Goal: Transaction & Acquisition: Purchase product/service

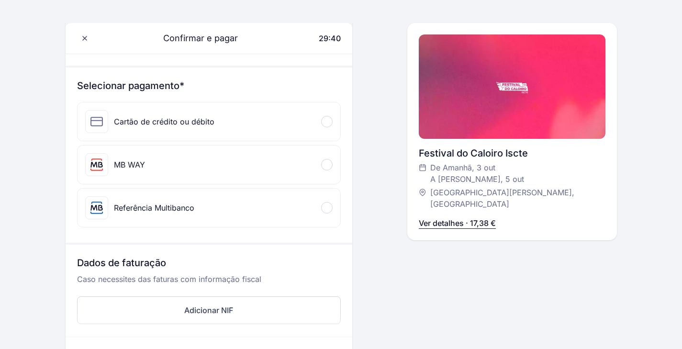
scroll to position [82, 0]
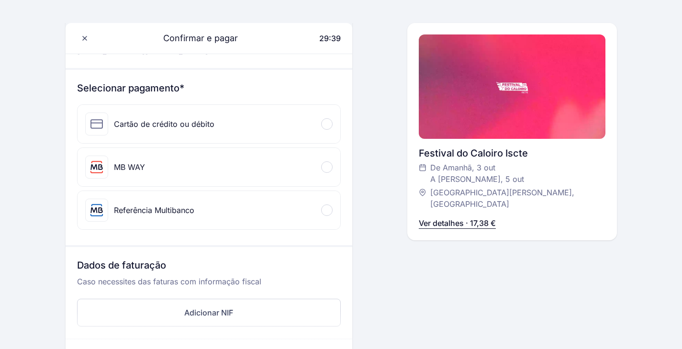
click at [290, 117] on div "Cartão de crédito ou débito" at bounding box center [209, 124] width 263 height 38
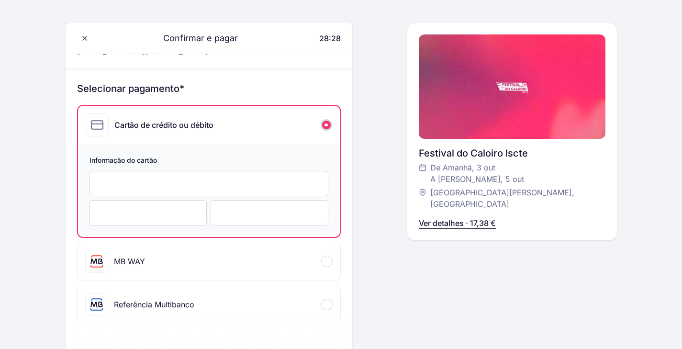
scroll to position [81, 0]
click at [218, 190] on div at bounding box center [209, 184] width 239 height 25
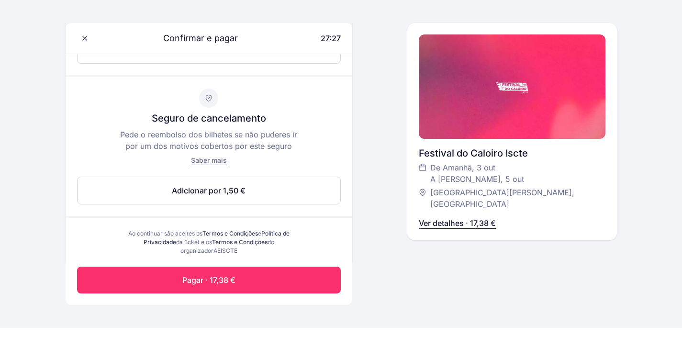
scroll to position [441, 0]
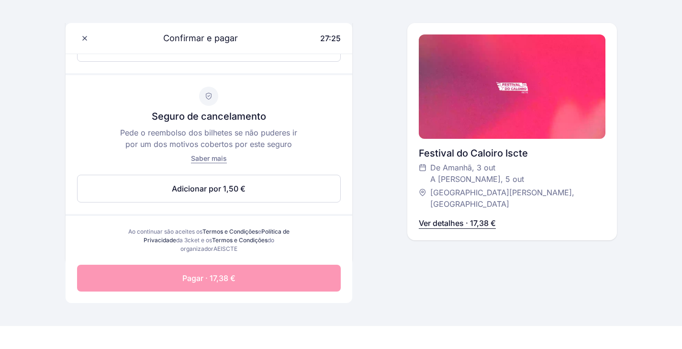
click at [273, 280] on button "Pagar · 17,38 €" at bounding box center [209, 278] width 264 height 27
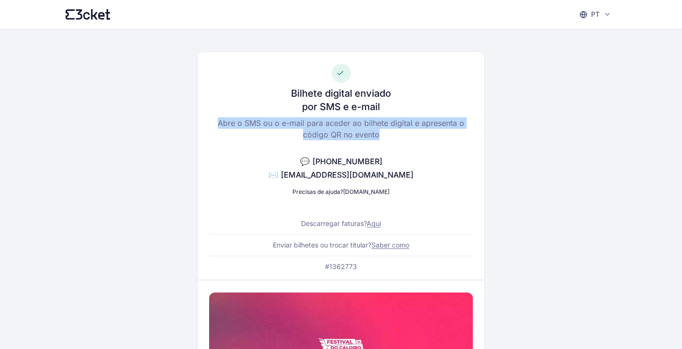
drag, startPoint x: 219, startPoint y: 121, endPoint x: 383, endPoint y: 133, distance: 164.2
click at [383, 133] on p "Abre o SMS ou o e-mail para aceder ao bilhete digital e apresenta o código QR n…" at bounding box center [341, 128] width 264 height 23
copy p "Abre o SMS ou o e-mail para aceder ao bilhete digital e apresenta o código QR n…"
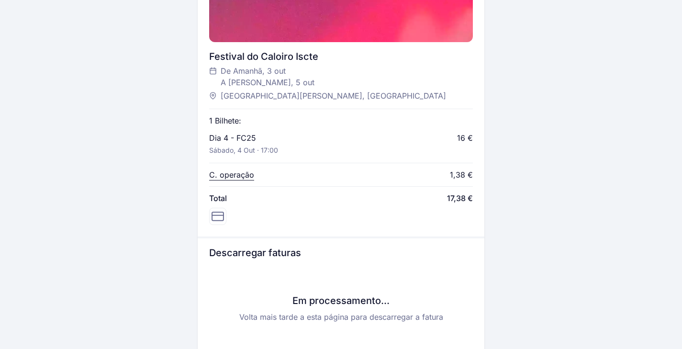
scroll to position [353, 0]
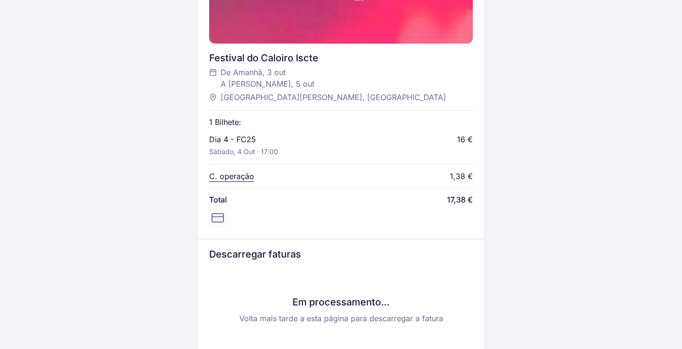
click at [268, 150] on p "Sábado, 4 out · 17:00" at bounding box center [243, 152] width 69 height 10
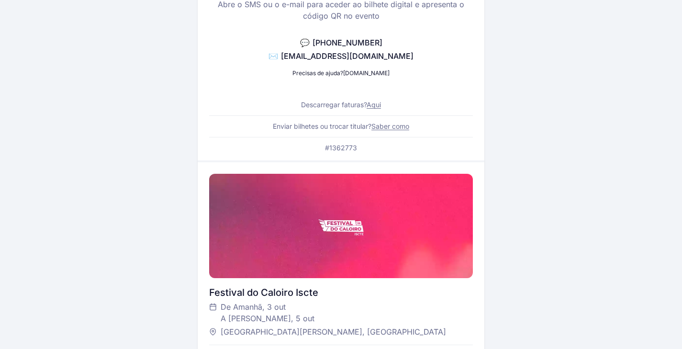
scroll to position [0, 0]
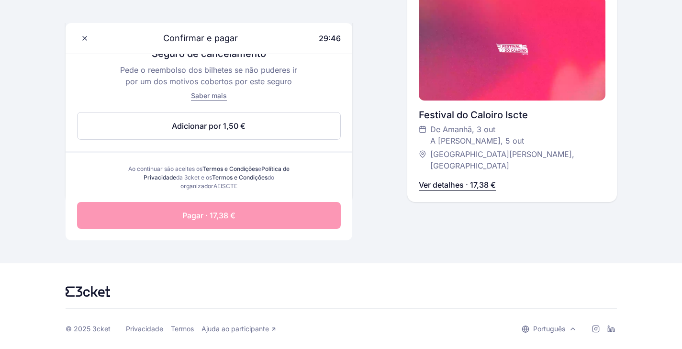
scroll to position [129, 0]
